Goal: Information Seeking & Learning: Find specific fact

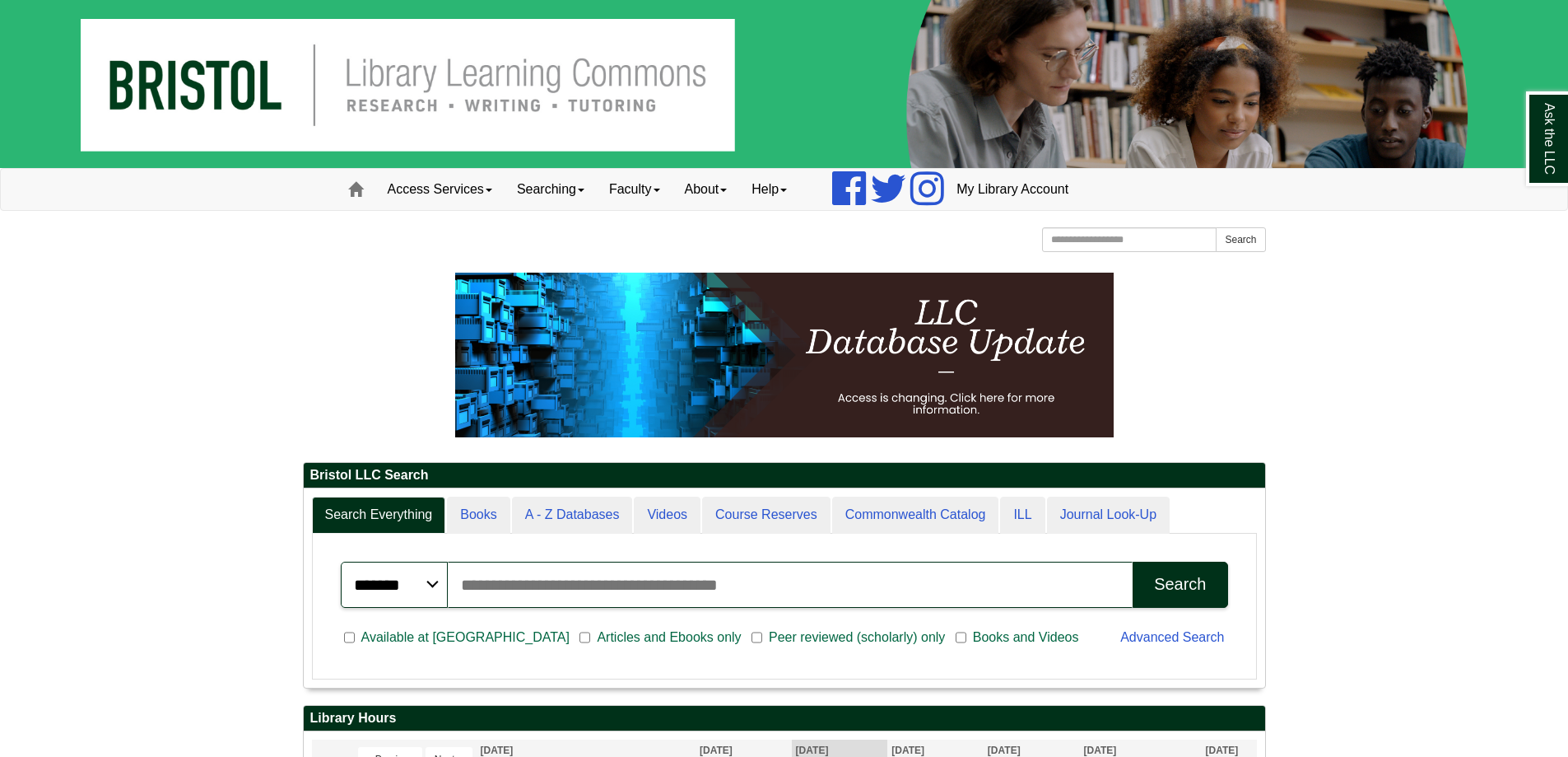
click at [502, 580] on input "Search articles, books, journals & more" at bounding box center [790, 584] width 686 height 46
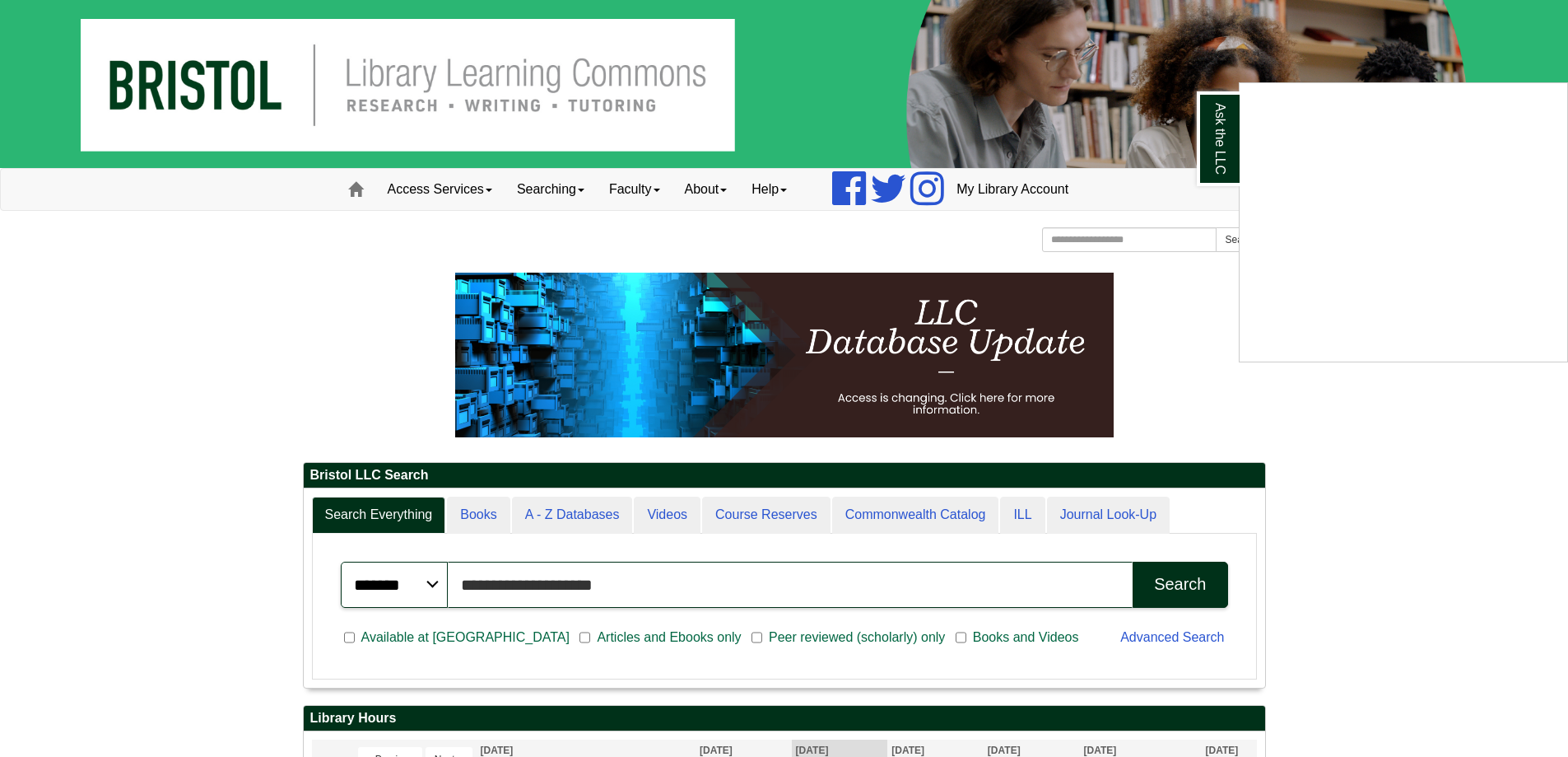
type input "**********"
click at [1166, 593] on div "Ask the LLC" at bounding box center [784, 378] width 1568 height 757
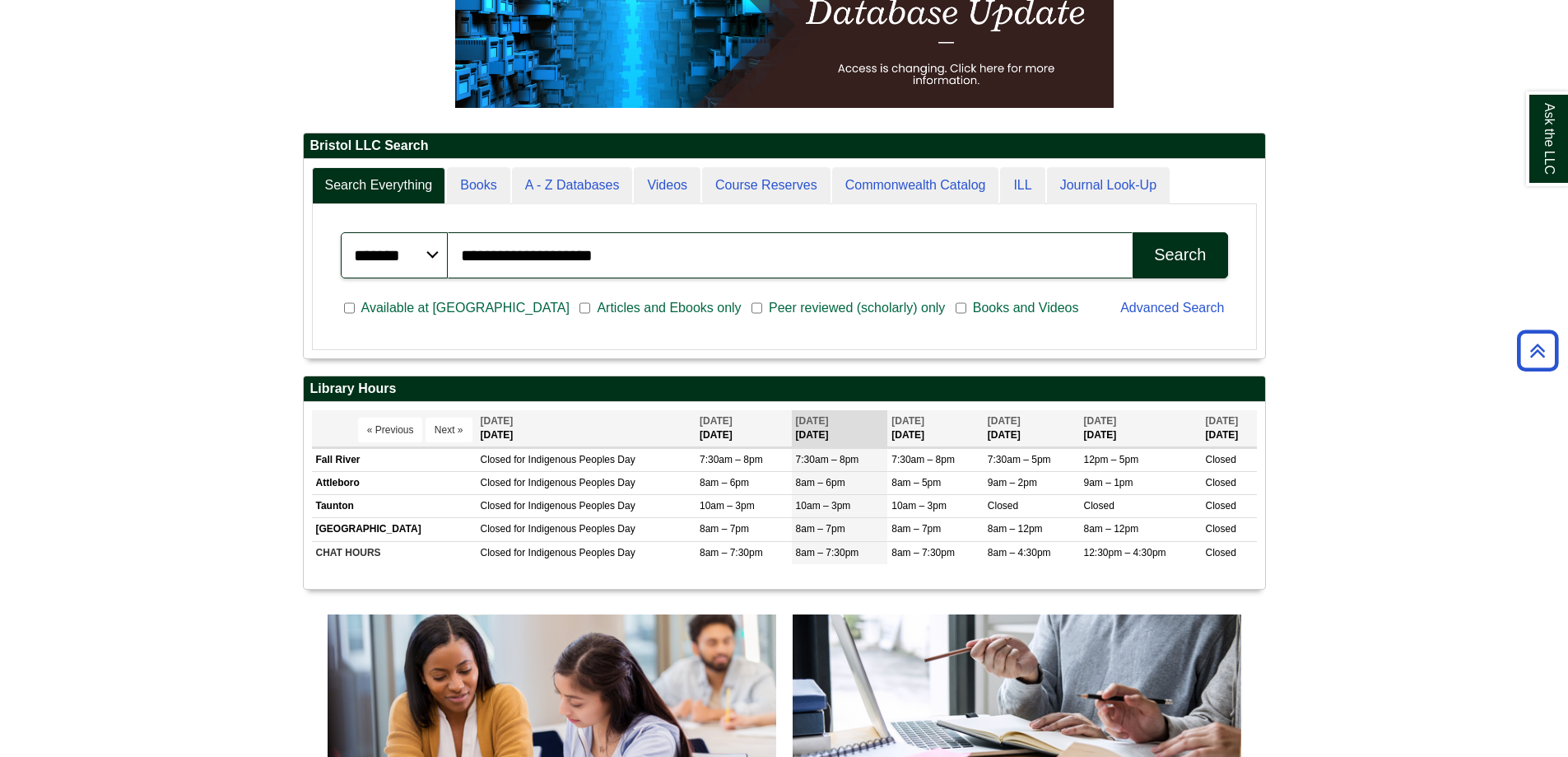
scroll to position [199, 962]
click at [852, 303] on div "Available at Bristol Articles and Ebooks only Peer reviewed (scholarly) only Bo…" at bounding box center [720, 309] width 780 height 43
click at [1175, 260] on div "Search" at bounding box center [1179, 254] width 52 height 19
